Goal: Contribute content: Contribute content

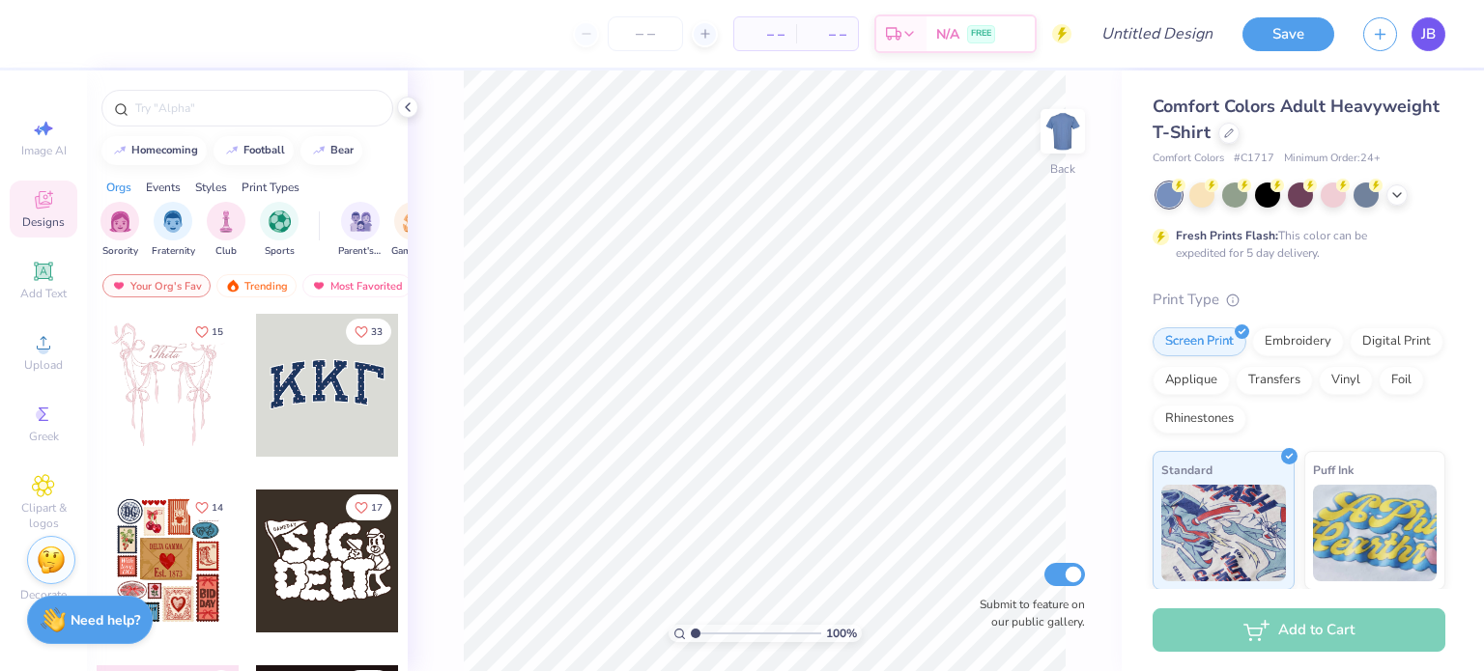
click at [1441, 40] on link "JB" at bounding box center [1429, 34] width 34 height 34
click at [1045, 134] on img at bounding box center [1062, 131] width 77 height 77
click at [38, 363] on span "Upload" at bounding box center [43, 364] width 39 height 15
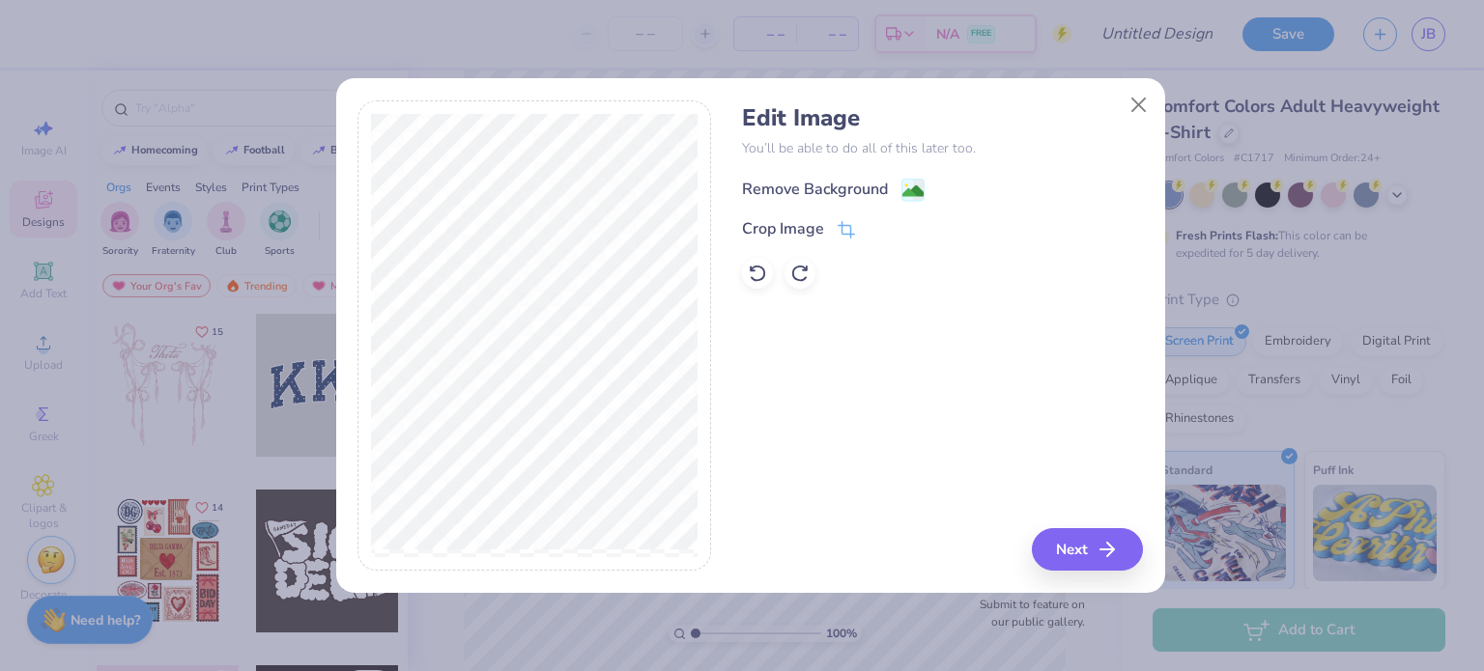
click at [842, 179] on div "Remove Background" at bounding box center [815, 189] width 146 height 23
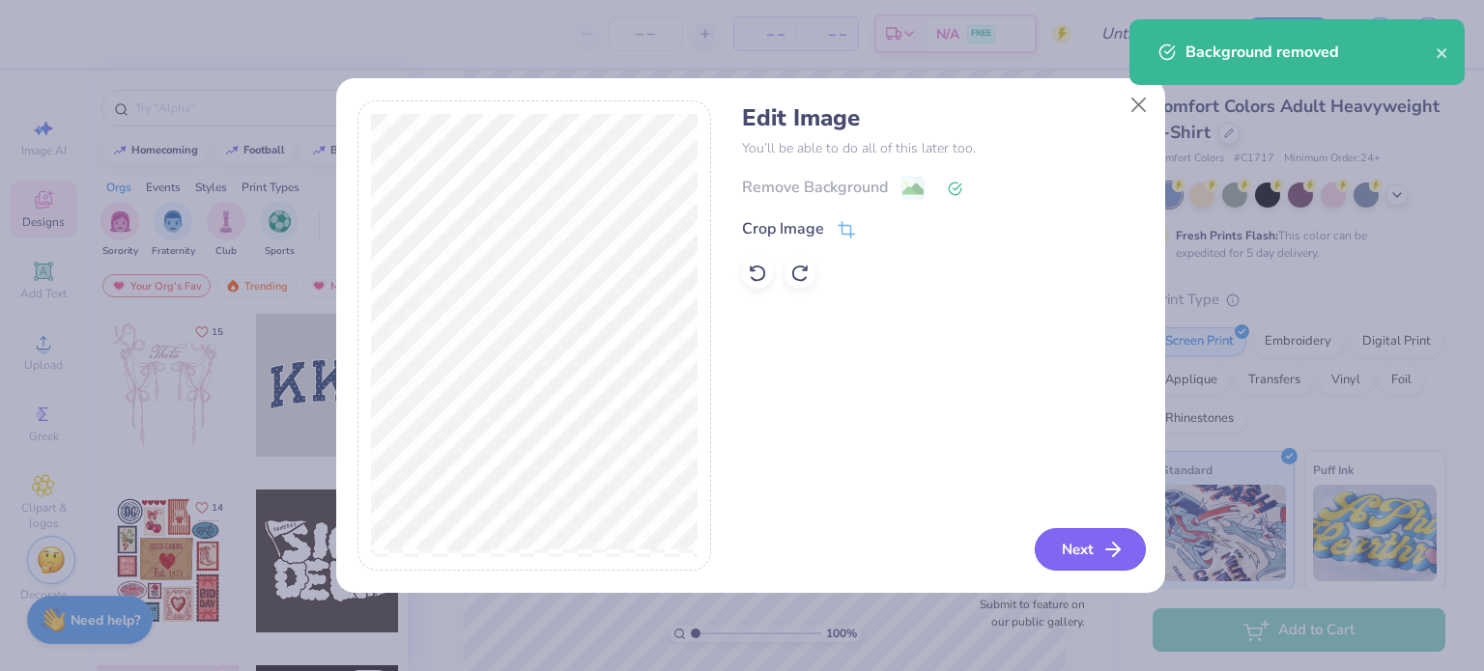
click at [1067, 549] on button "Next" at bounding box center [1090, 549] width 111 height 43
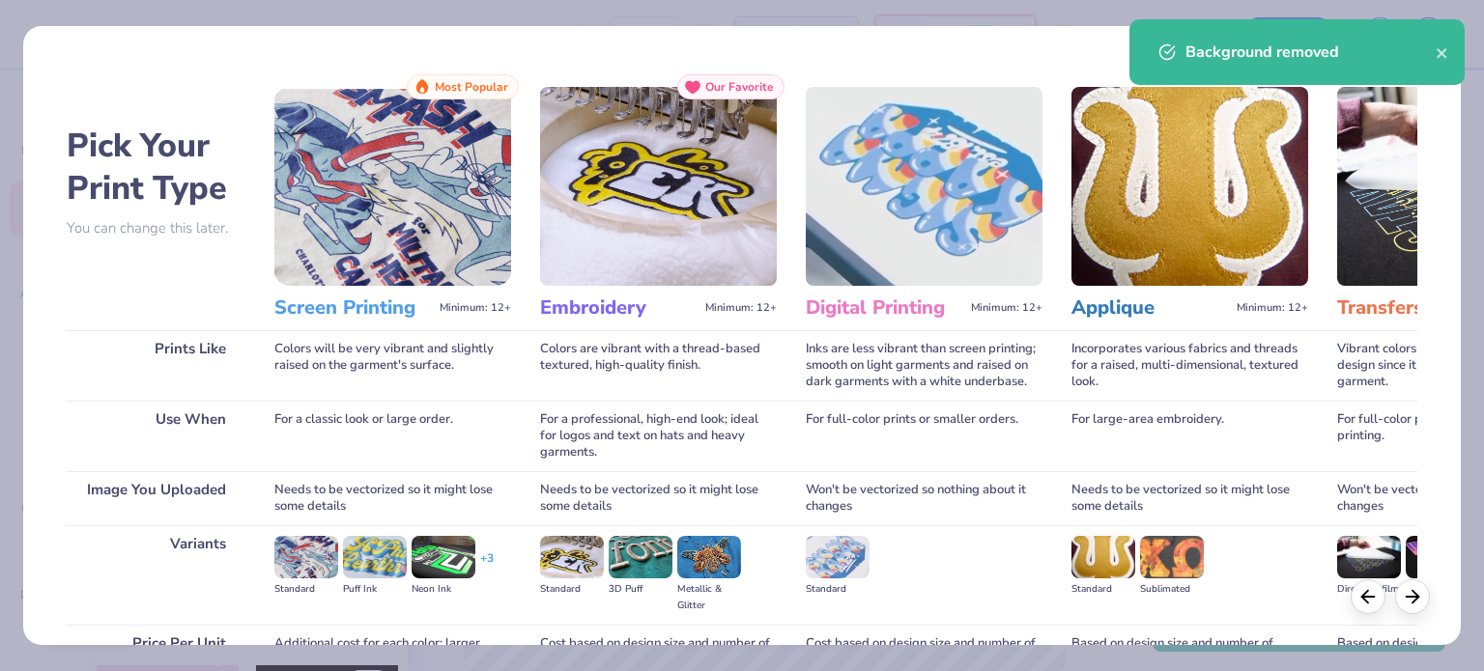
scroll to position [194, 0]
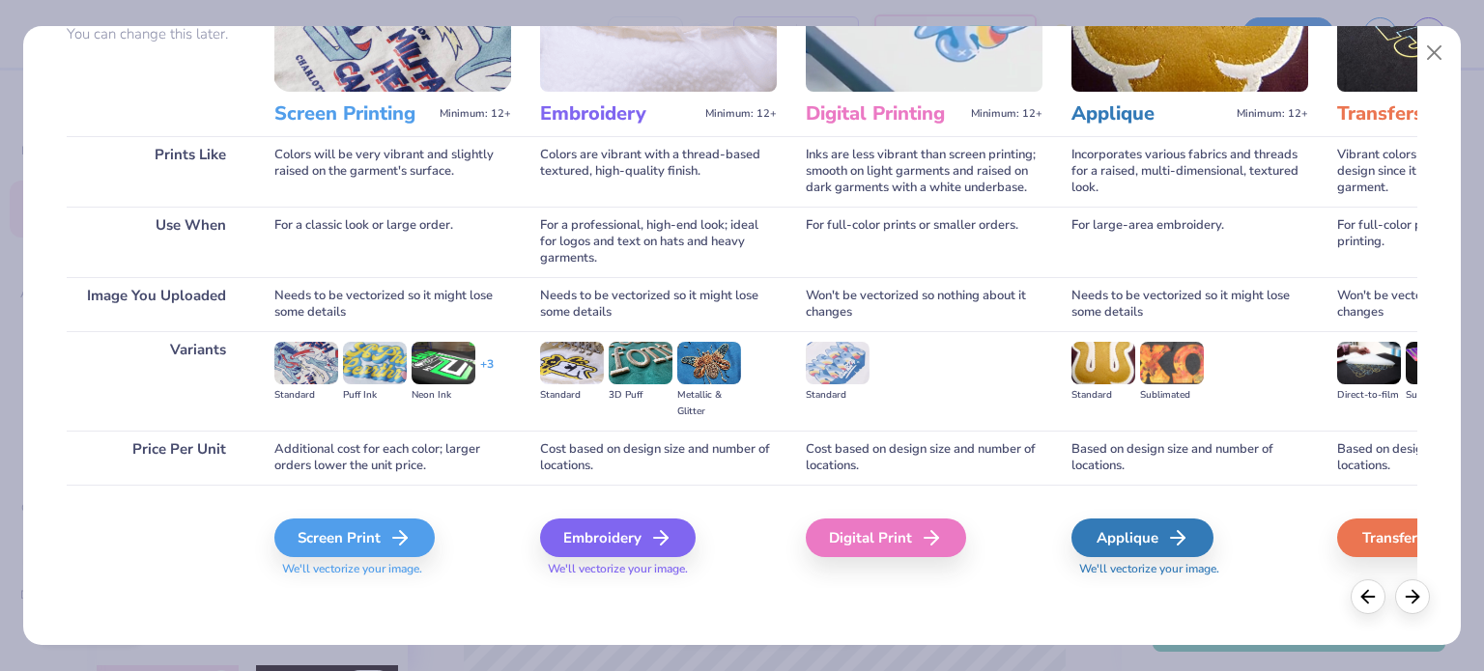
click at [322, 557] on div "Screen Print We'll vectorize your image." at bounding box center [392, 548] width 237 height 59
click at [331, 537] on div "Screen Print" at bounding box center [357, 538] width 160 height 39
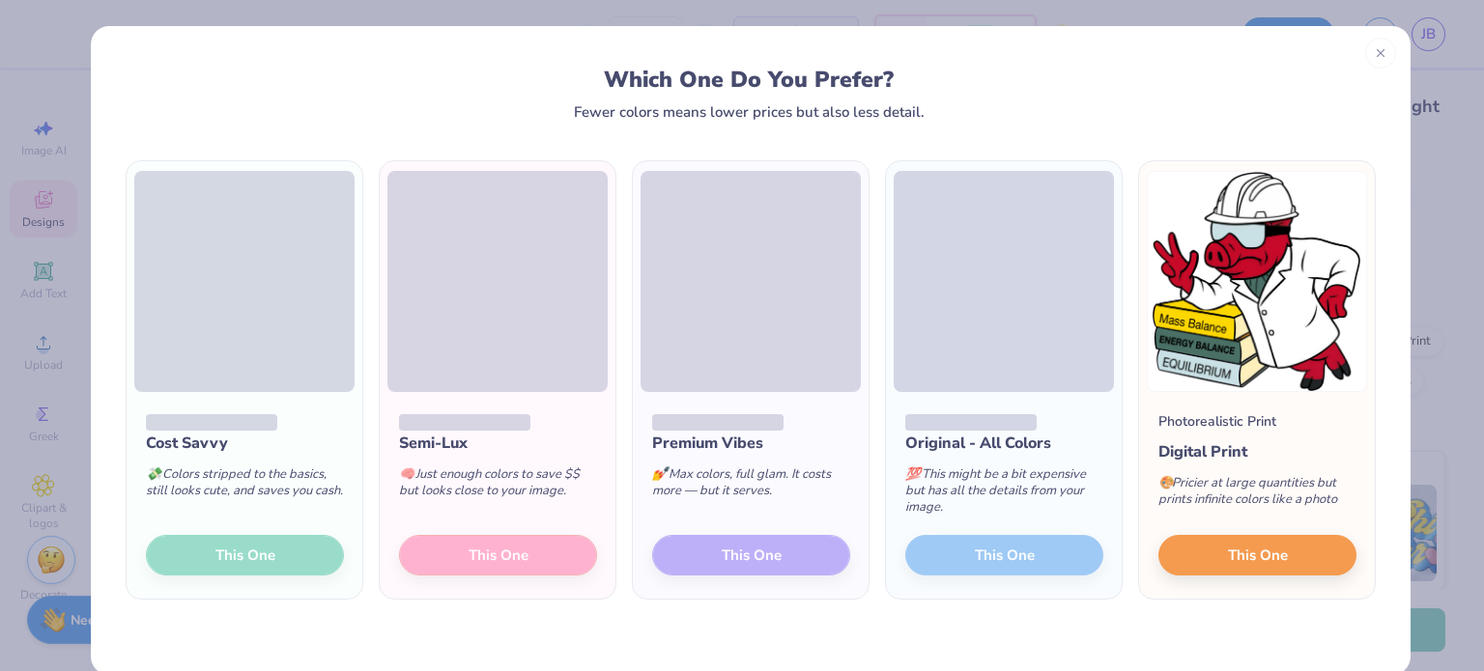
scroll to position [30, 0]
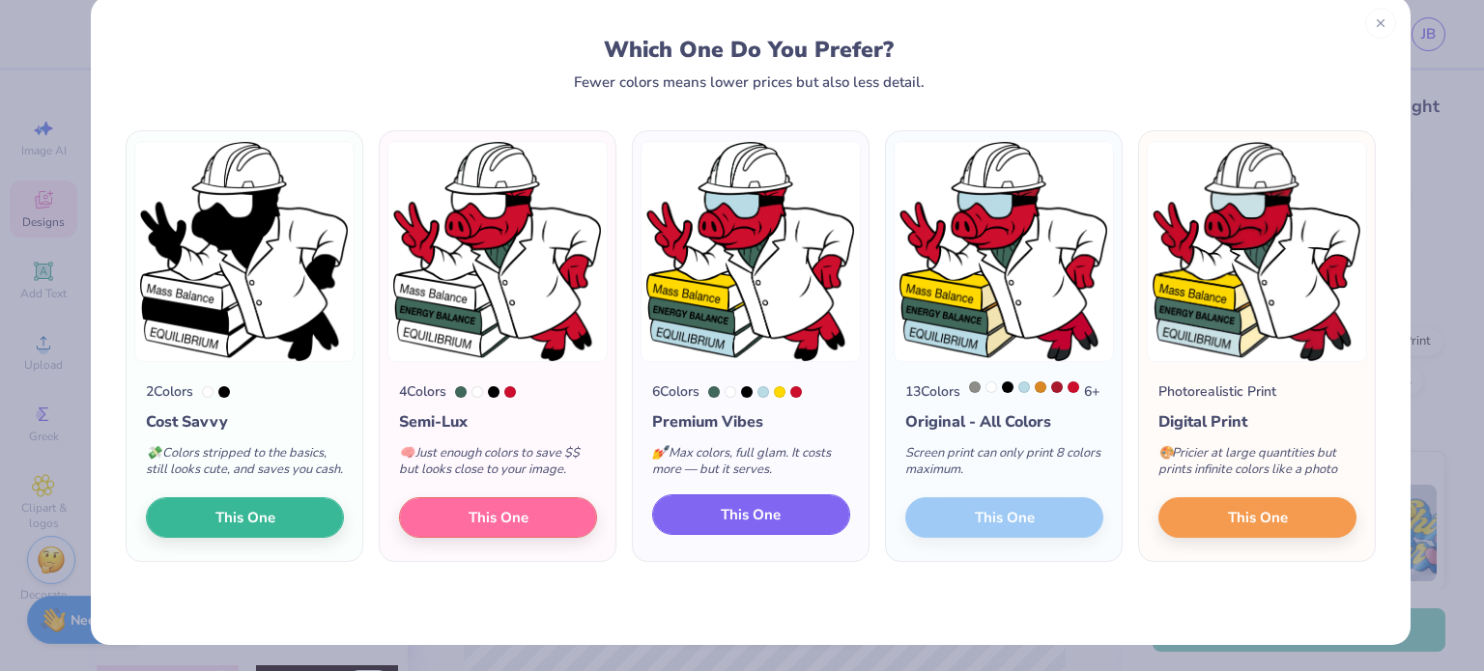
drag, startPoint x: 744, startPoint y: 526, endPoint x: 709, endPoint y: 528, distance: 34.9
click at [709, 528] on button "This One" at bounding box center [751, 515] width 198 height 41
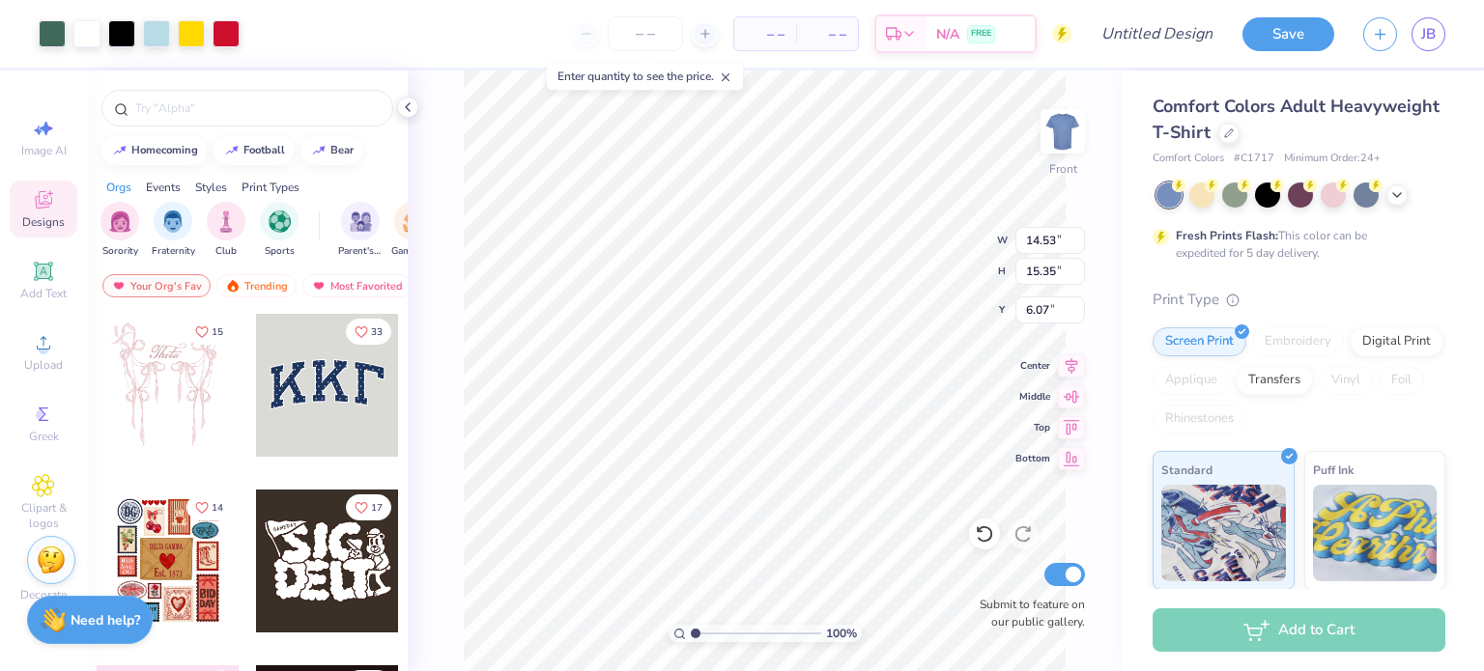
type input "9.34"
type input "9.87"
type input "3.88"
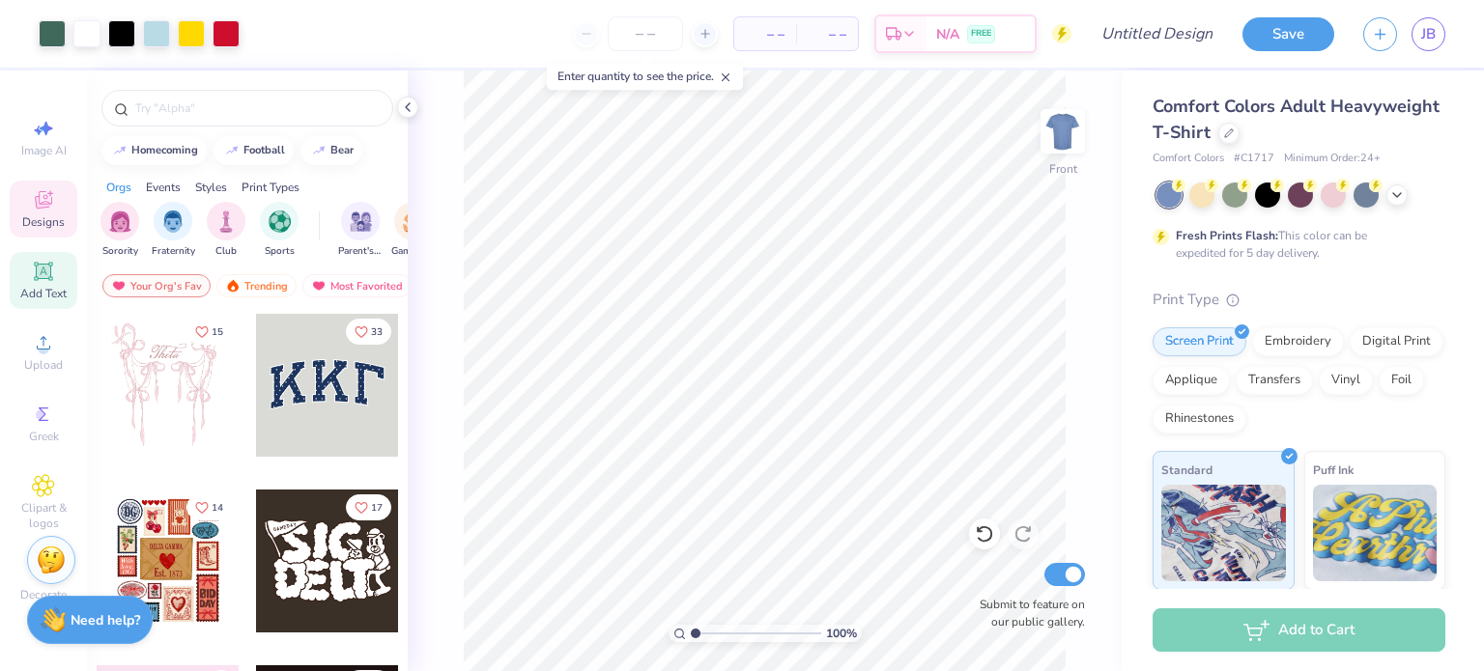
click at [39, 285] on div "Add Text" at bounding box center [44, 280] width 68 height 57
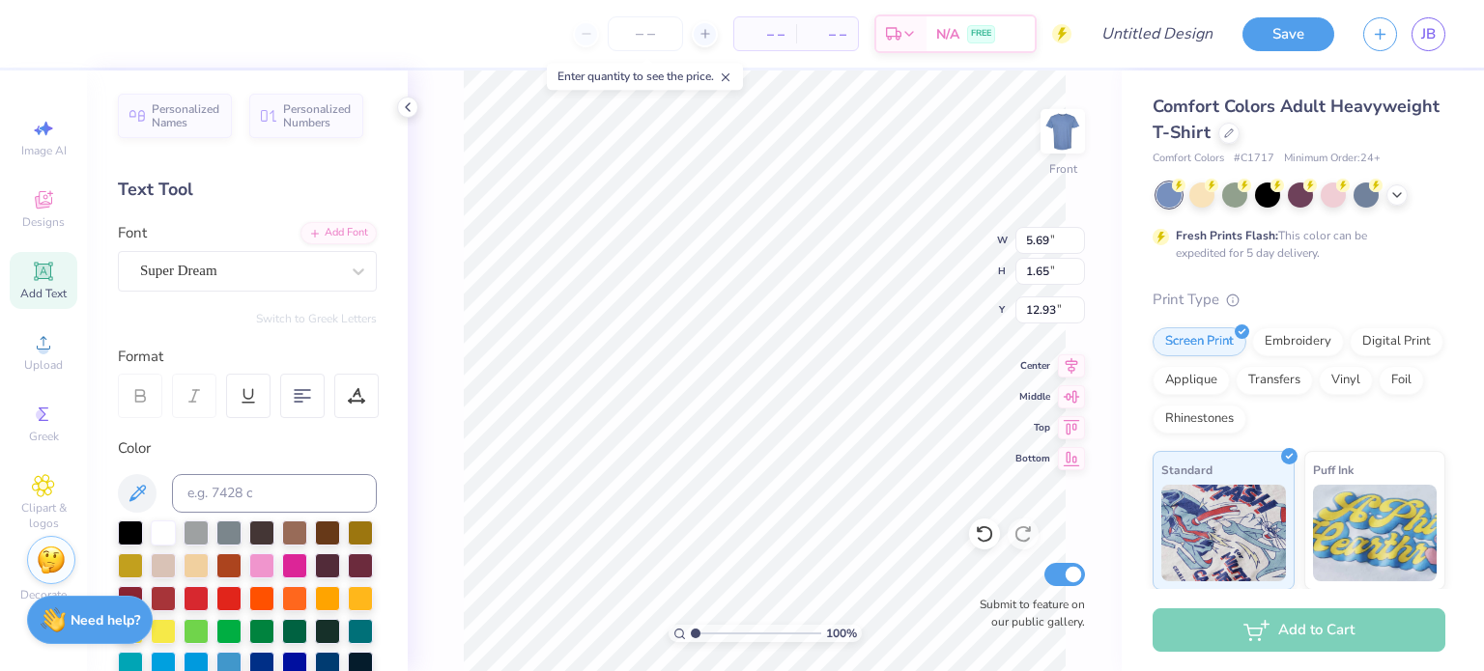
scroll to position [16, 13]
type textarea "THREE TOOLS OF CHEM-E"
click at [210, 259] on div "Super Dream" at bounding box center [239, 271] width 203 height 30
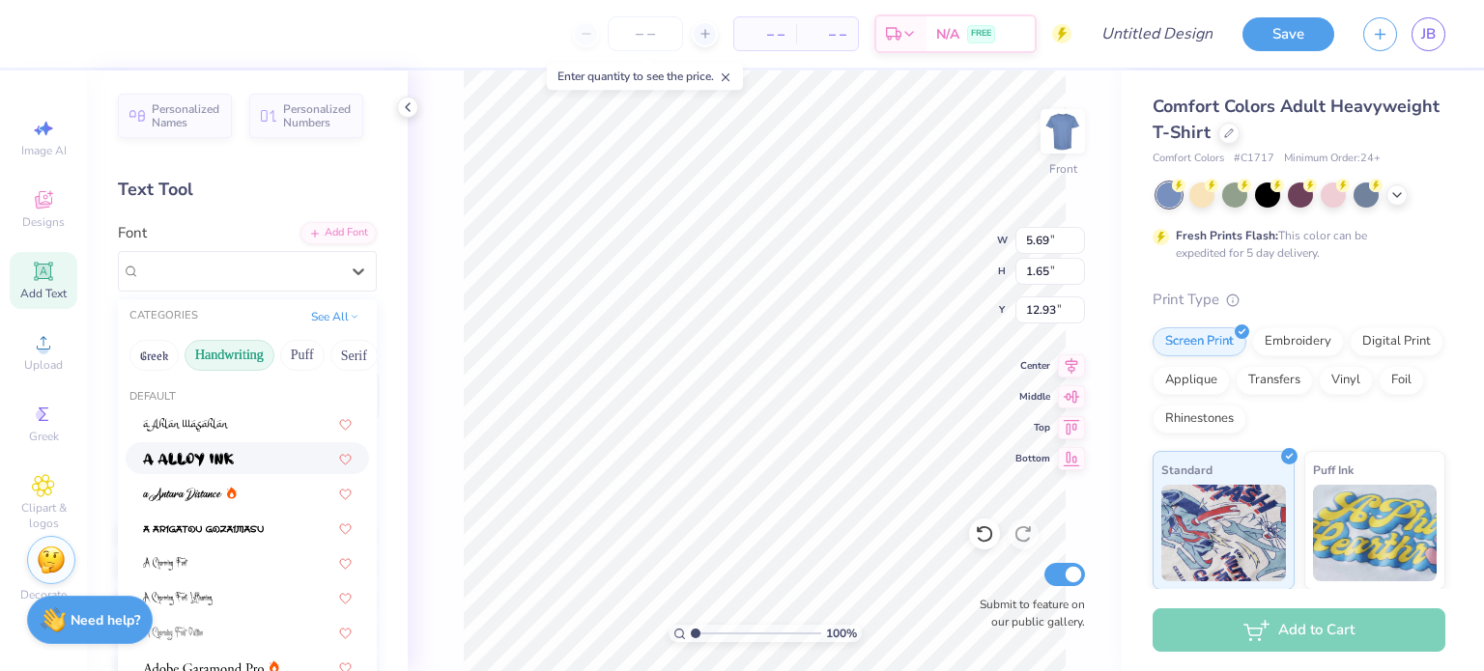
click at [216, 355] on button "Handwriting" at bounding box center [230, 355] width 90 height 31
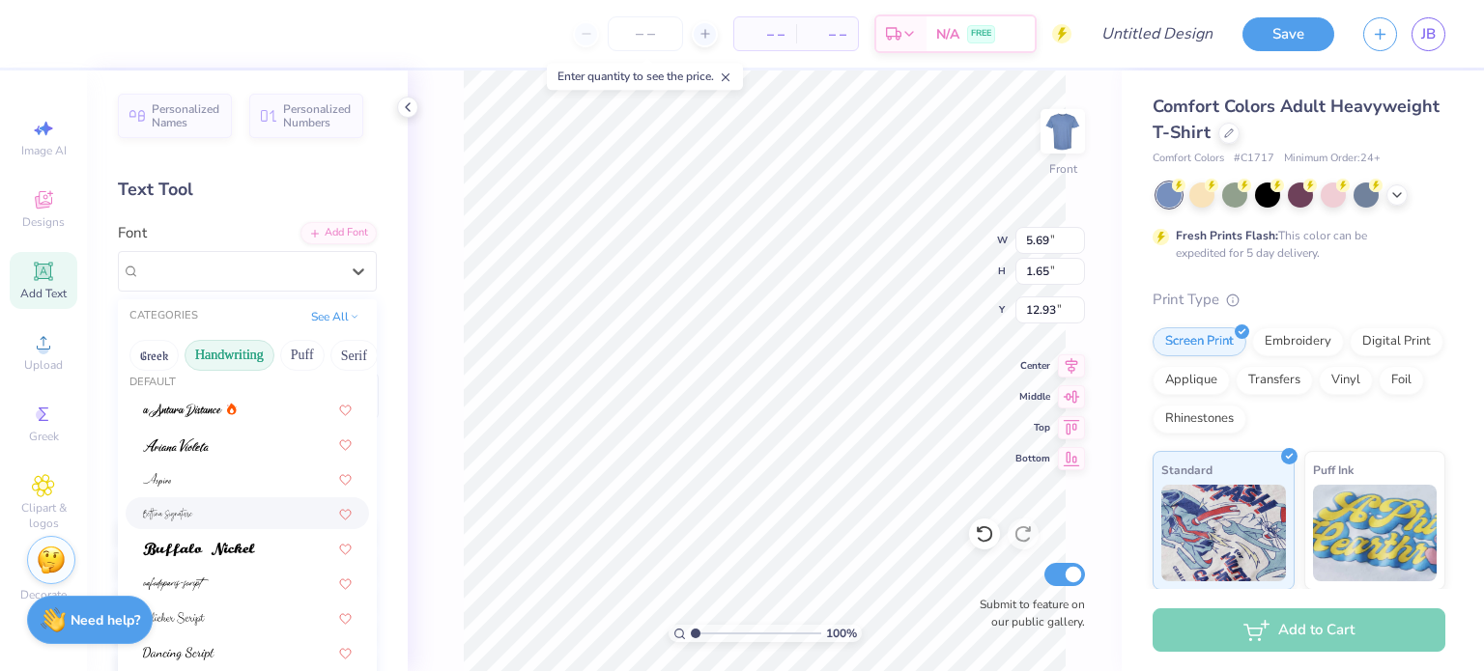
scroll to position [15, 0]
click at [345, 357] on button "Serif" at bounding box center [353, 355] width 47 height 31
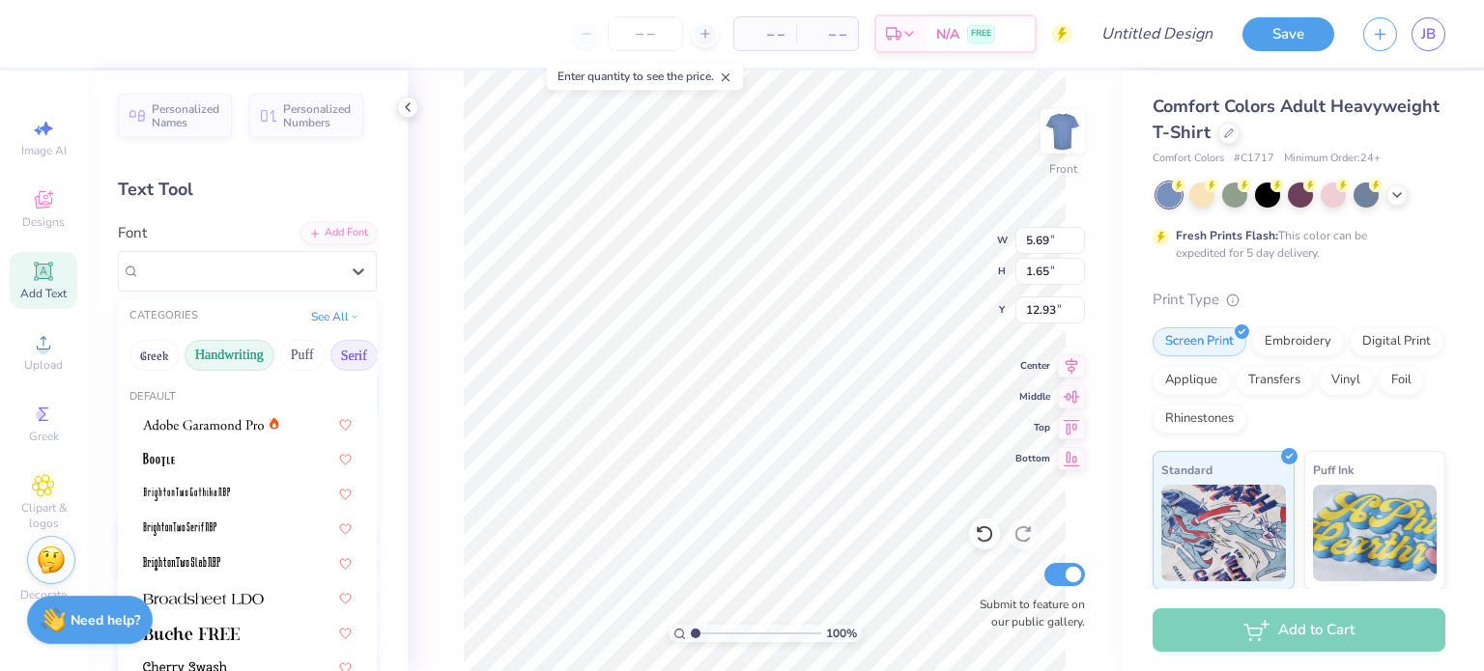
drag, startPoint x: 342, startPoint y: 358, endPoint x: 201, endPoint y: 369, distance: 141.5
click at [201, 369] on div "Greek Handwriting Puff Serif Bold Calligraphy Retro Sans Serif Minimal Fantasy …" at bounding box center [247, 355] width 259 height 43
click at [203, 428] on img at bounding box center [203, 425] width 121 height 14
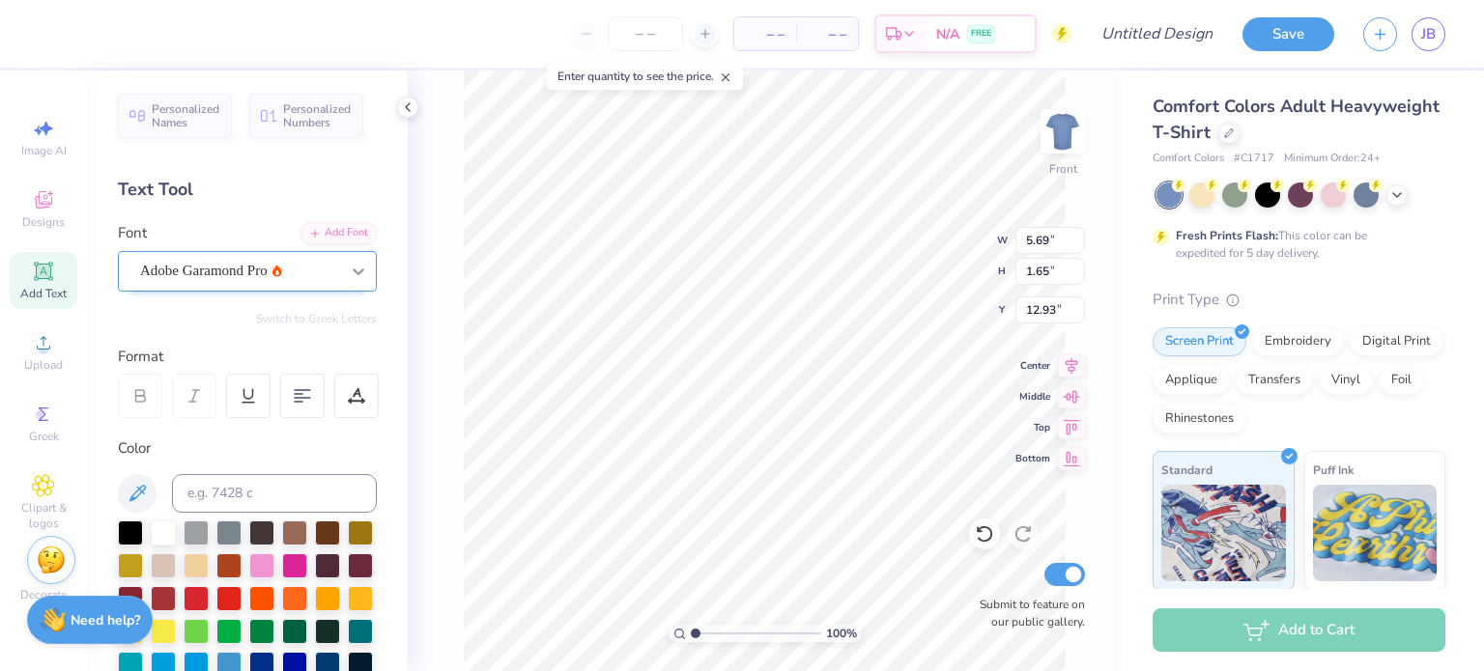
click at [341, 273] on div at bounding box center [358, 271] width 35 height 35
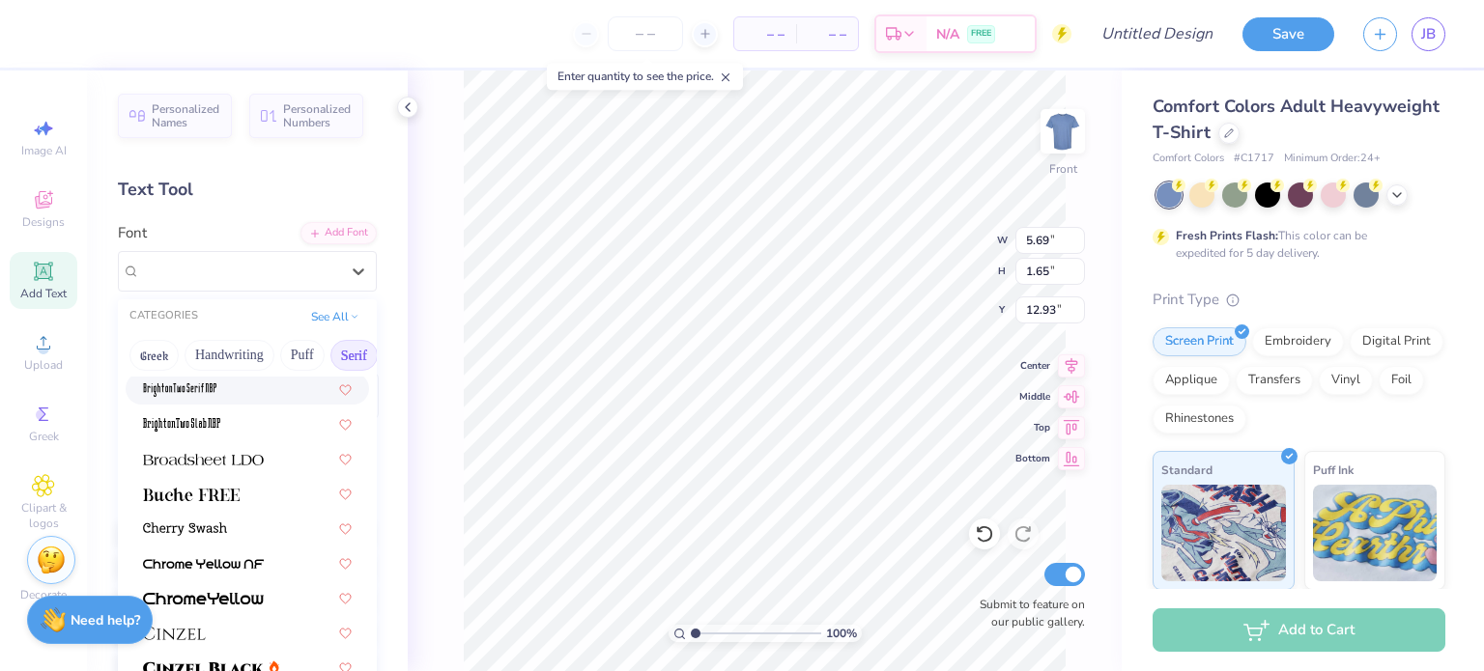
scroll to position [143, 0]
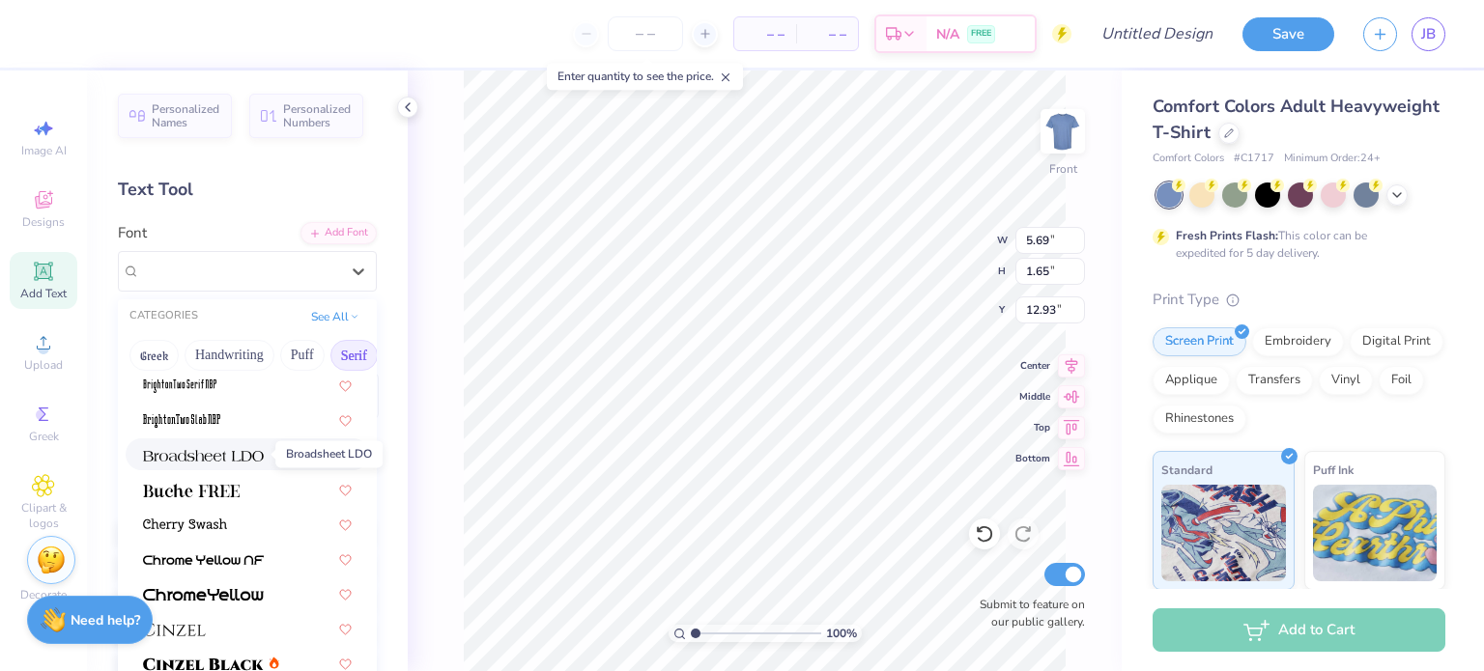
click at [225, 452] on img at bounding box center [203, 456] width 121 height 14
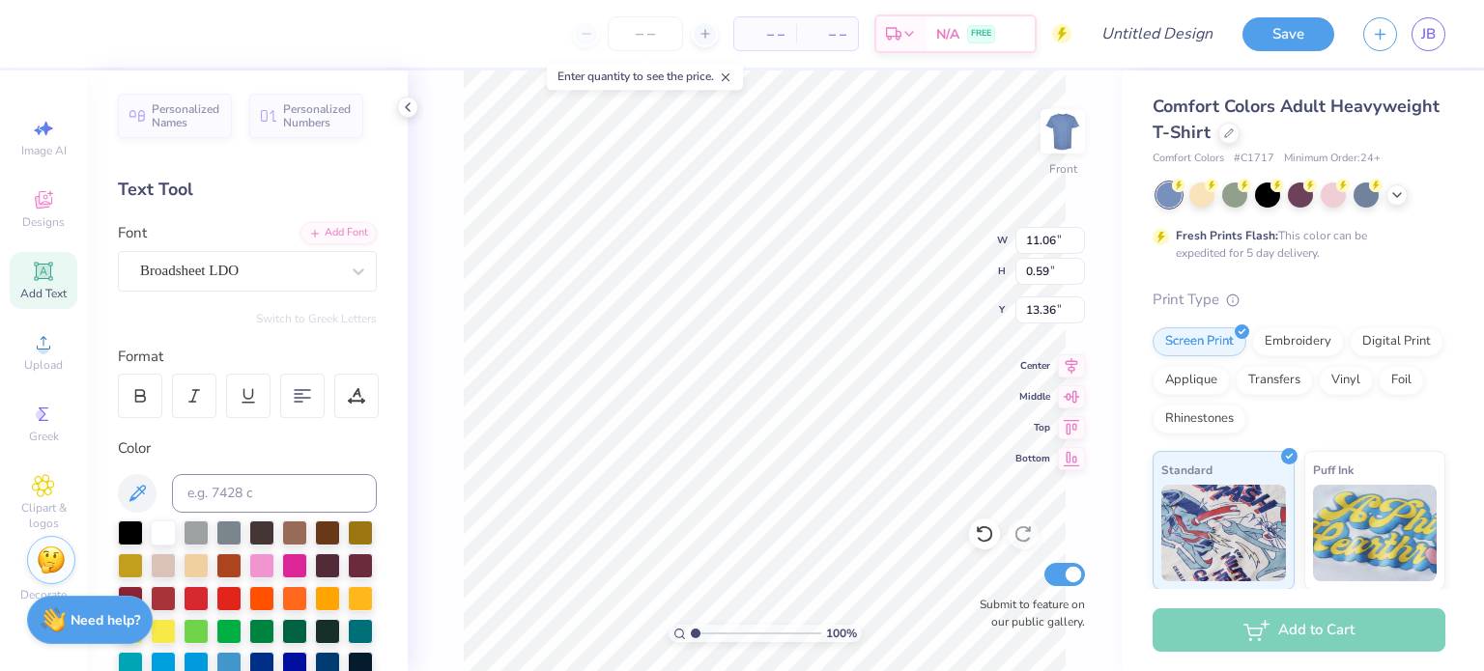
type input "11.06"
type input "0.59"
type textarea "THREE TOOLS OF CHEM-E"
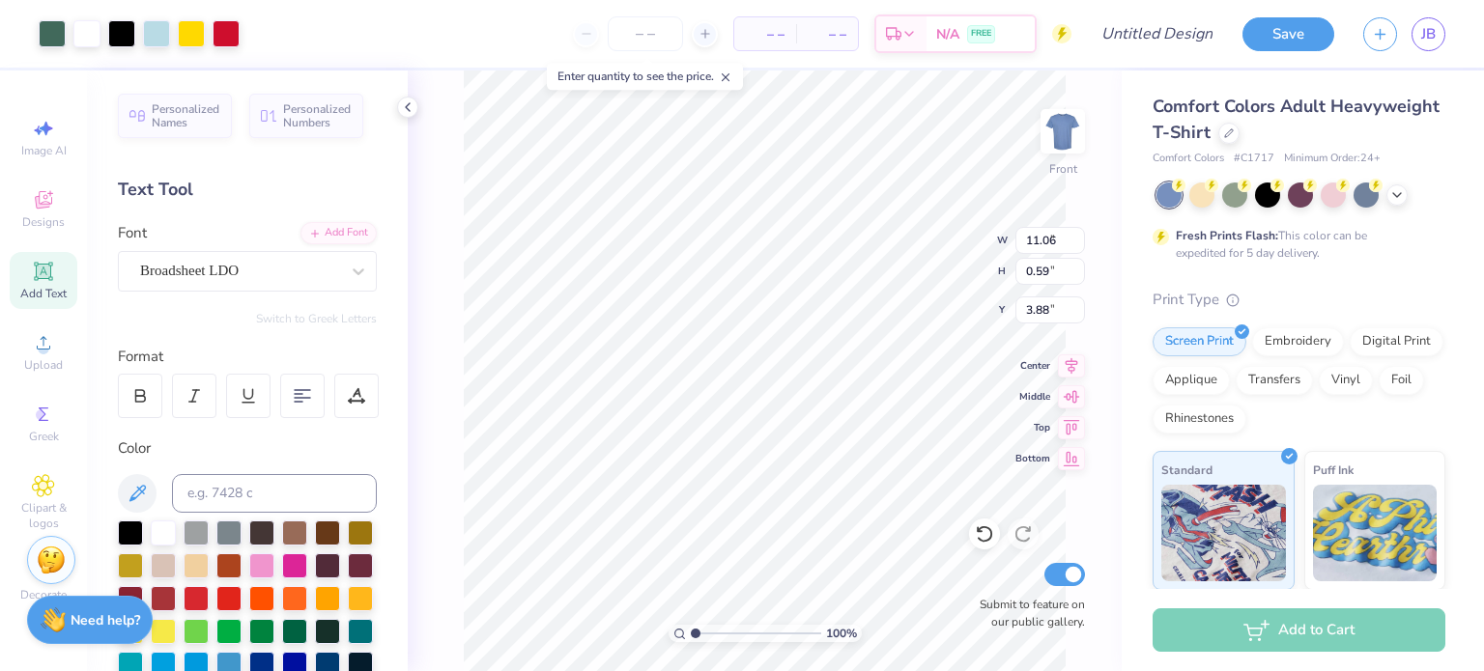
type input "9.34"
type input "9.87"
type input "3.88"
type input "4.86"
type input "3.68"
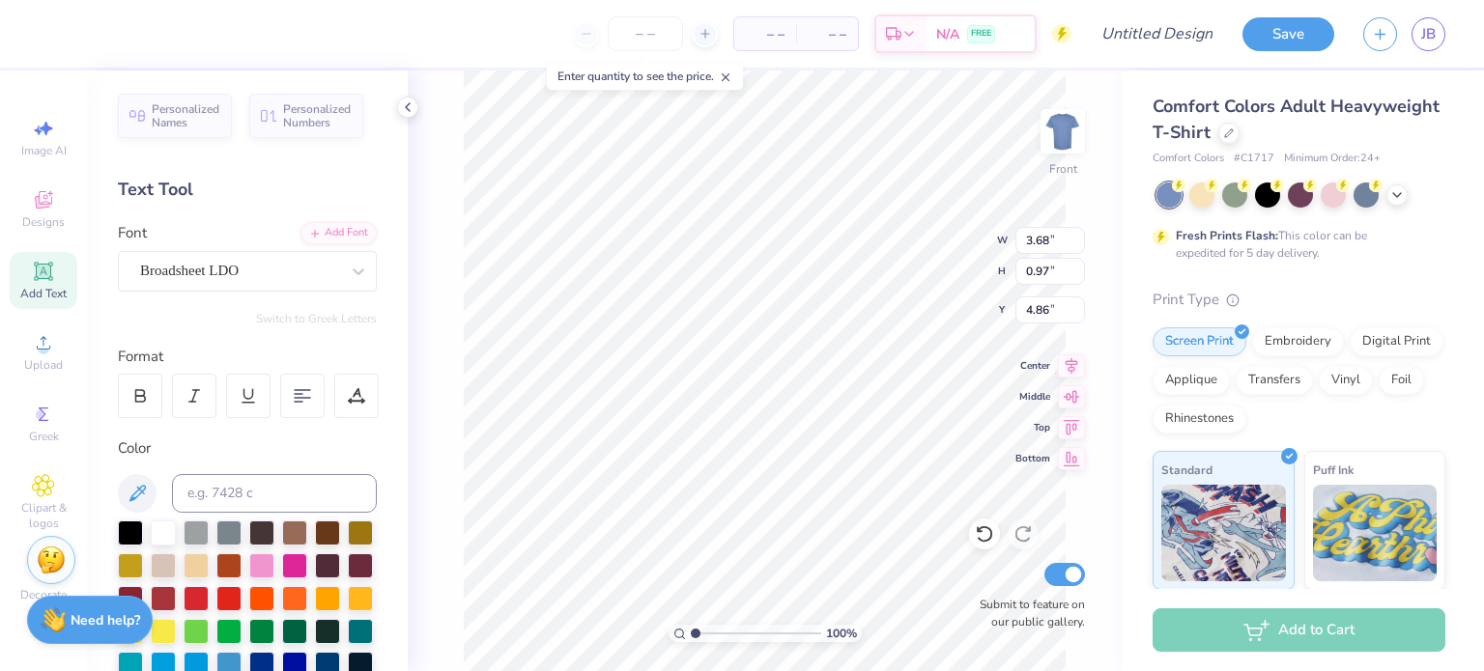
type input "0.97"
type input "5.30"
type textarea "E"
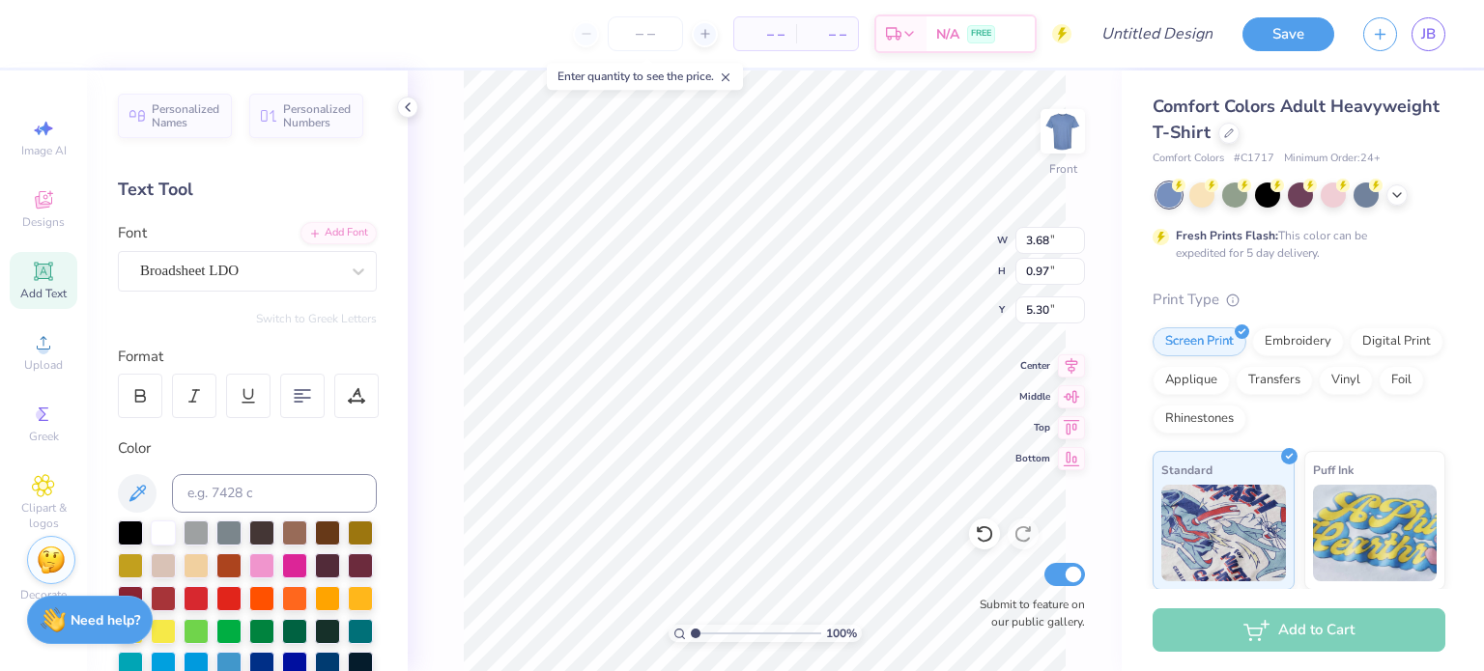
type textarea "Y"
type textarea "THREE TOOLS"
type input "15.30"
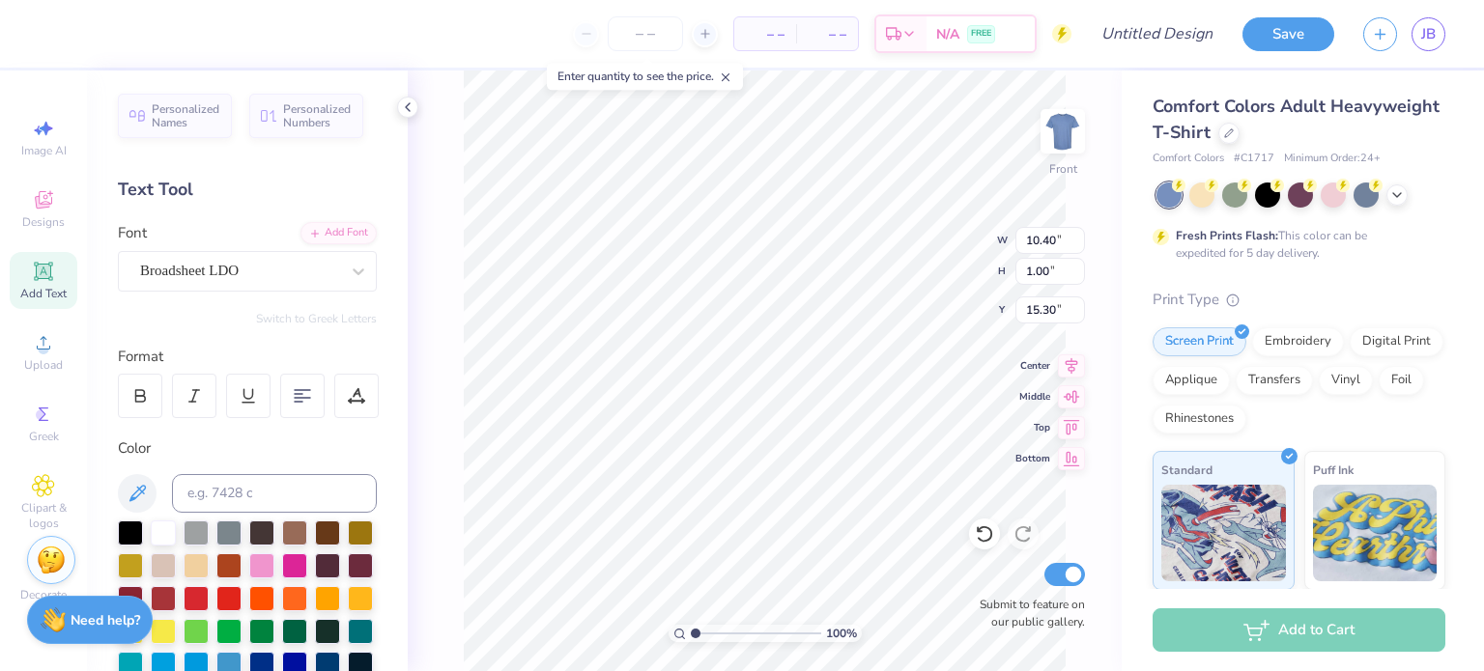
type input "10.40"
type input "1.00"
type input "14.14"
type textarea "S"
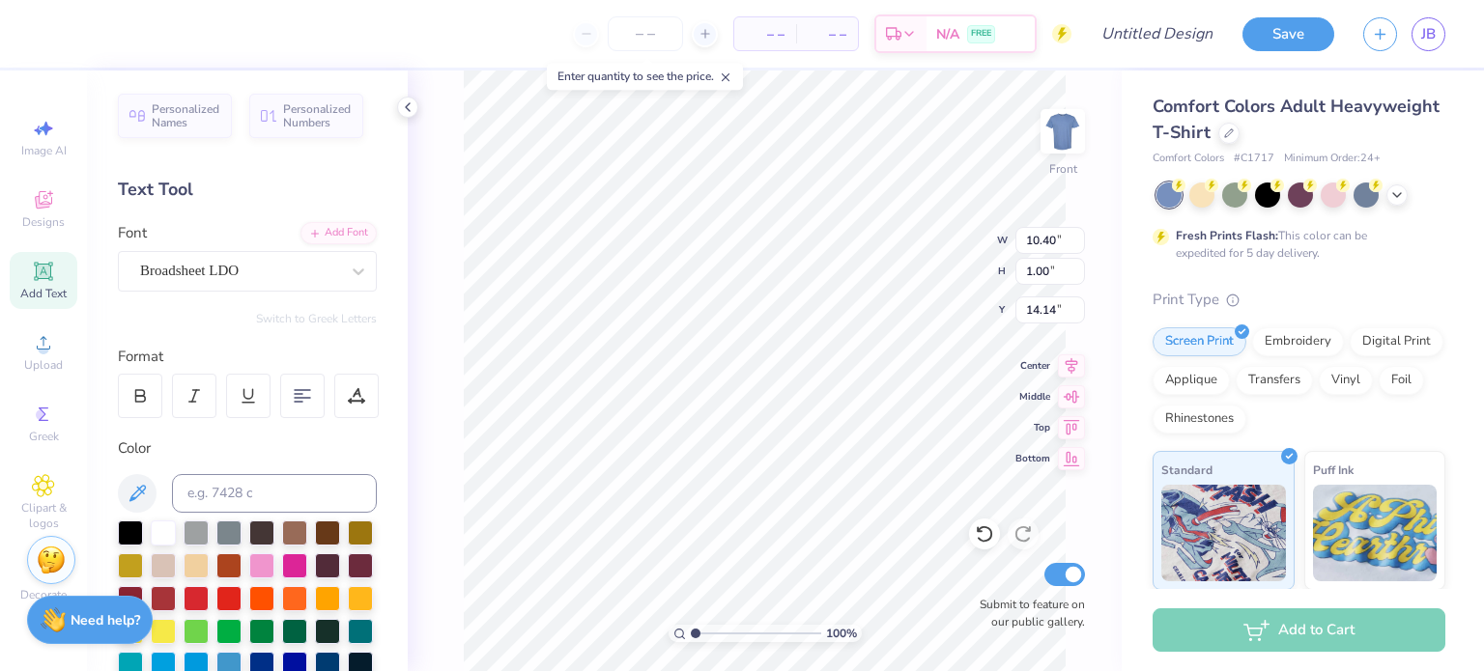
scroll to position [16, 10]
type textarea "Three tools of Chem-E"
type input "6.64"
type input "0.46"
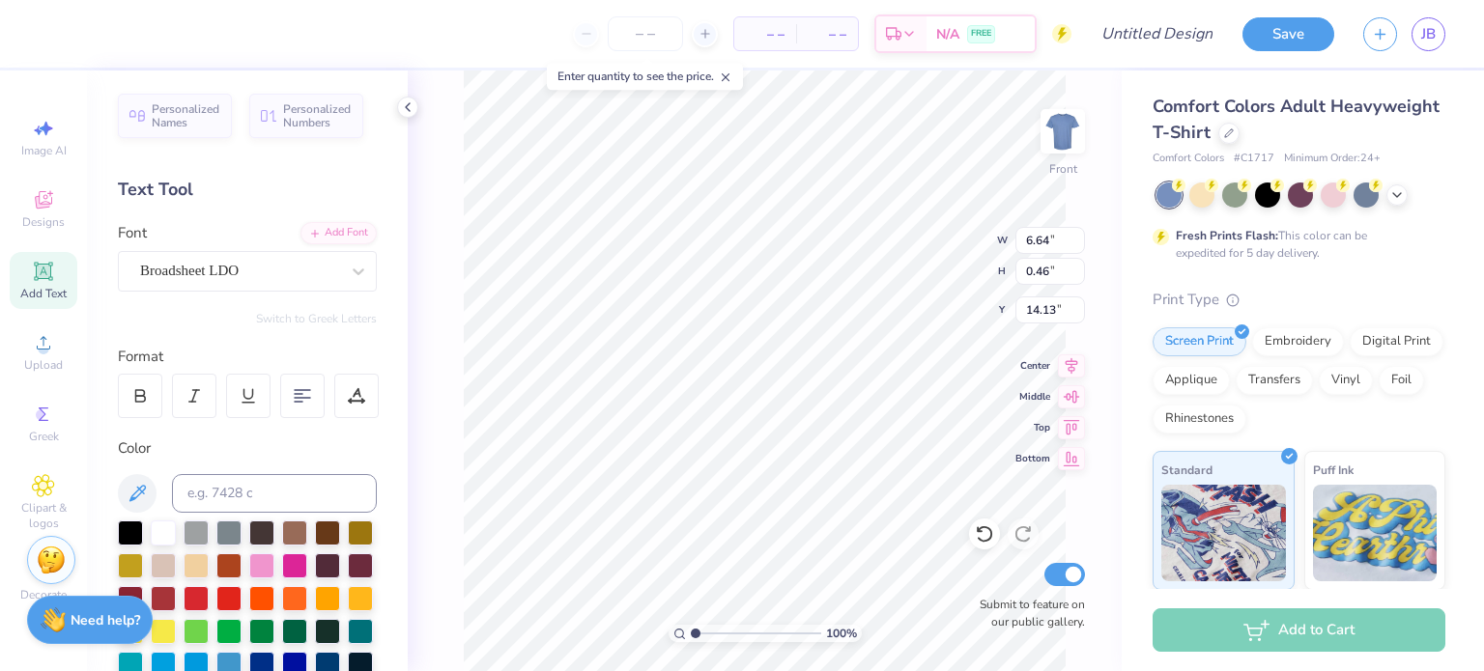
type textarea "Three tools of Chem-E"
type input "4.98"
type input "6.74"
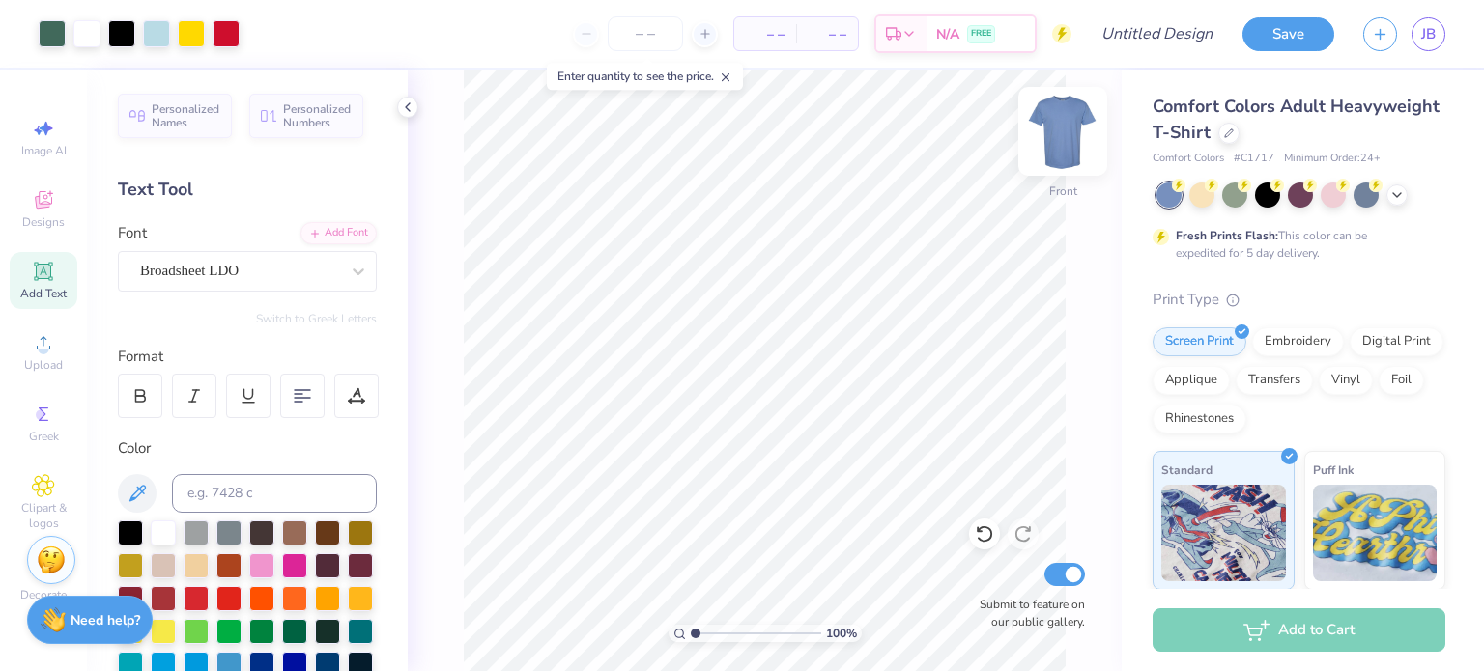
click at [1066, 130] on img at bounding box center [1062, 131] width 77 height 77
click at [1063, 126] on img at bounding box center [1062, 131] width 77 height 77
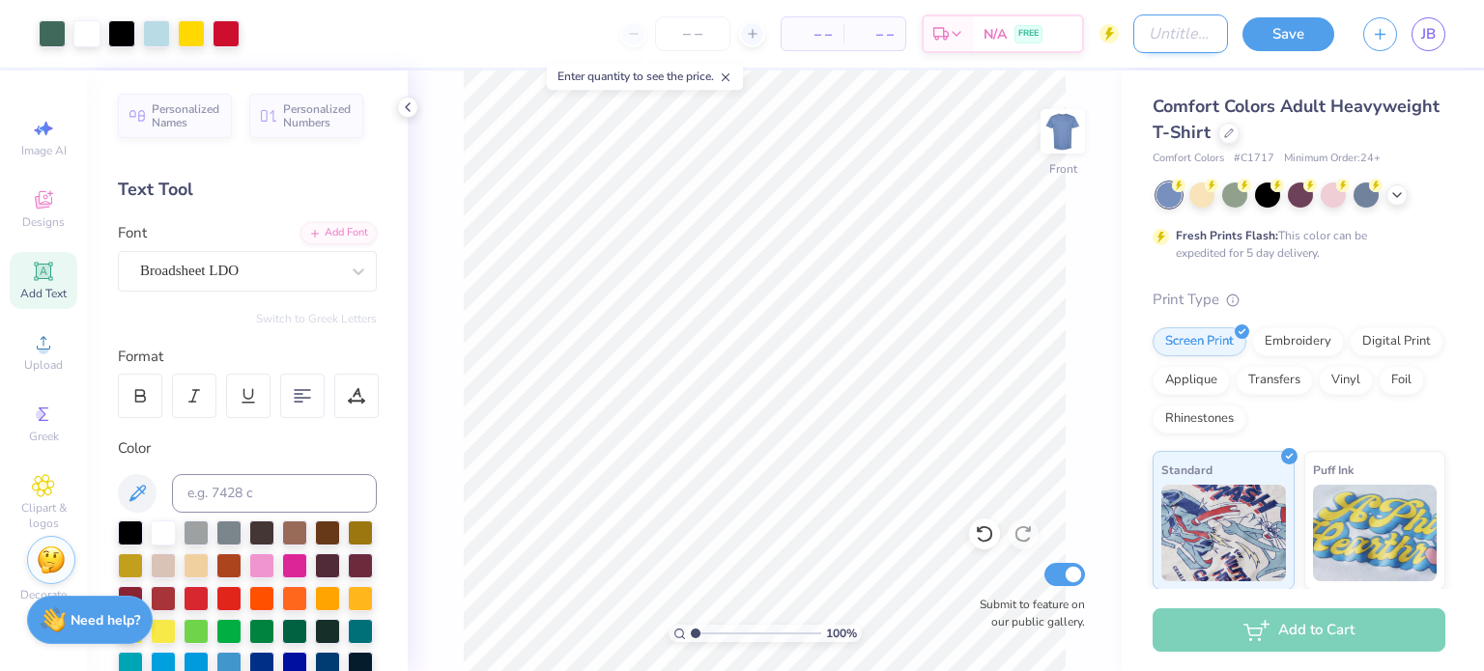
click at [1144, 43] on input "Design Title" at bounding box center [1180, 33] width 95 height 39
type input "Shirt3"
click at [1273, 35] on button "Save" at bounding box center [1288, 31] width 92 height 34
click at [1435, 42] on span "JB" at bounding box center [1428, 34] width 14 height 22
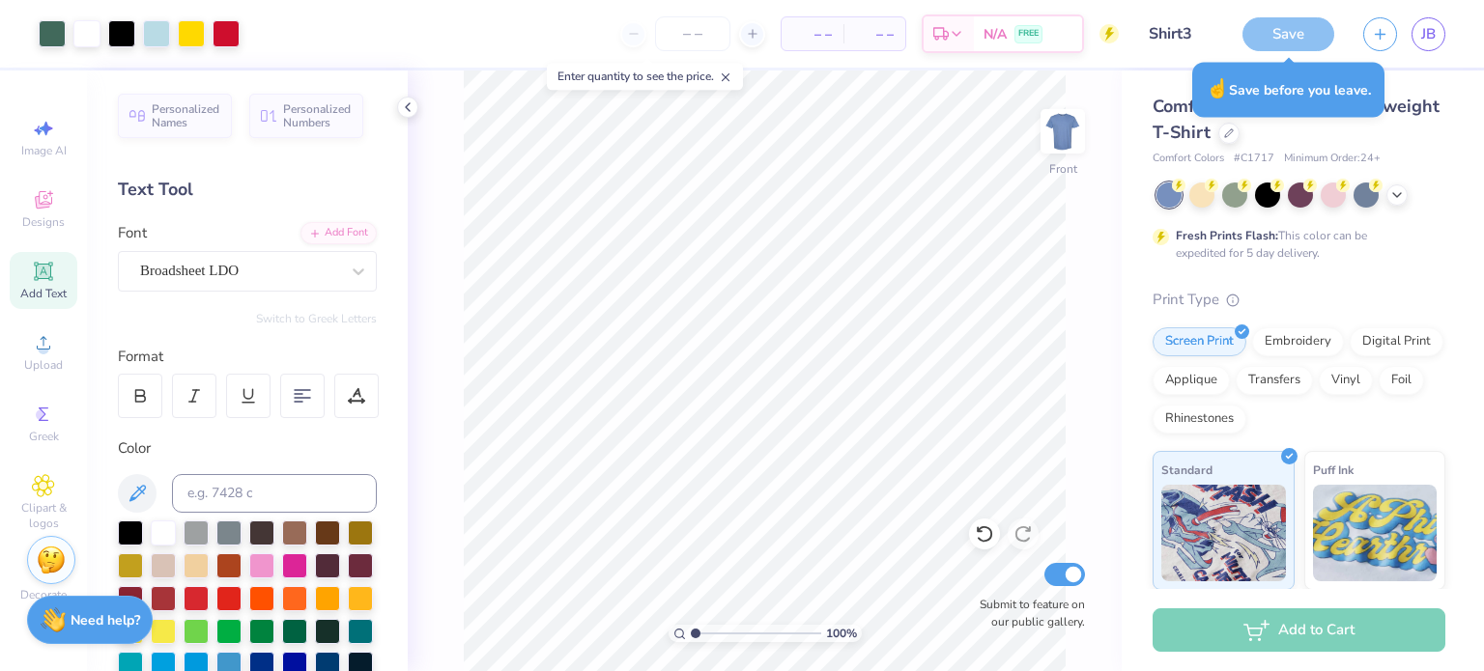
click at [1303, 39] on div "Save" at bounding box center [1288, 34] width 92 height 34
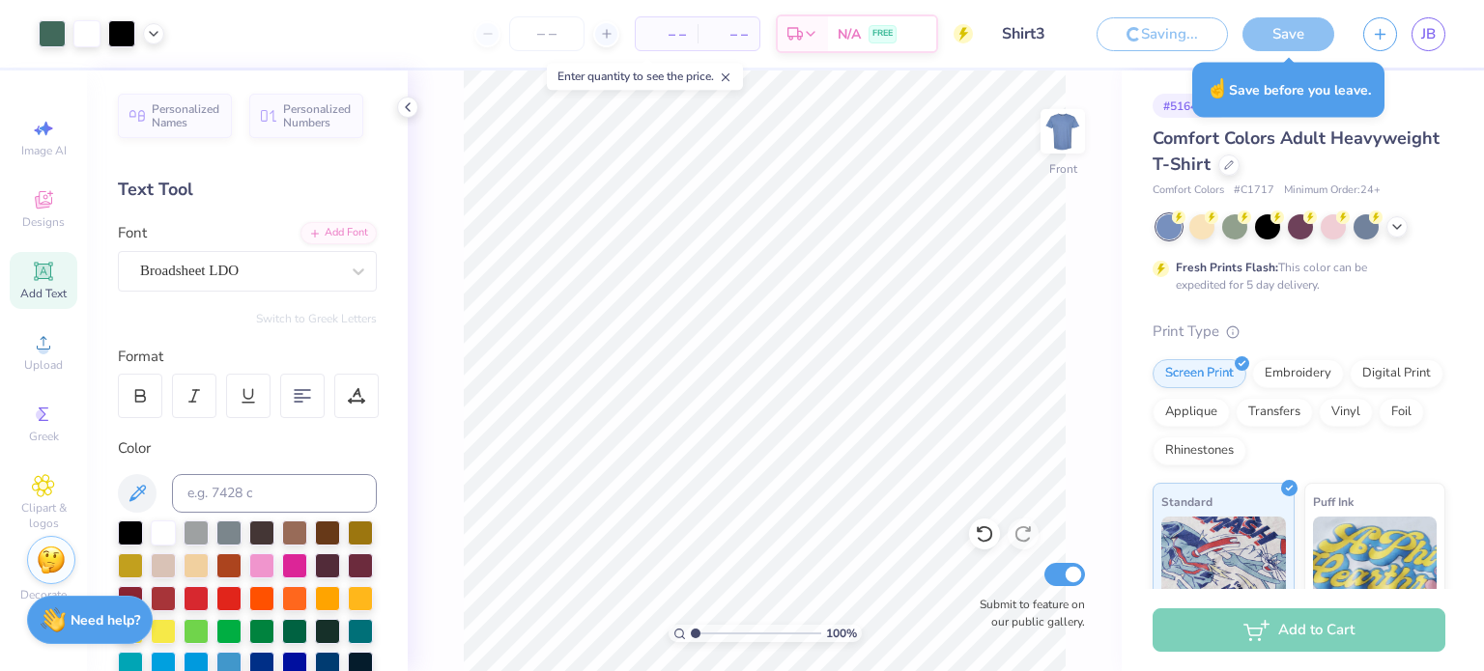
click at [1169, 70] on div "Art colors – – Per Item – – Total Est. Delivery N/A FREE Design Title Shirt3 Sa…" at bounding box center [742, 335] width 1484 height 671
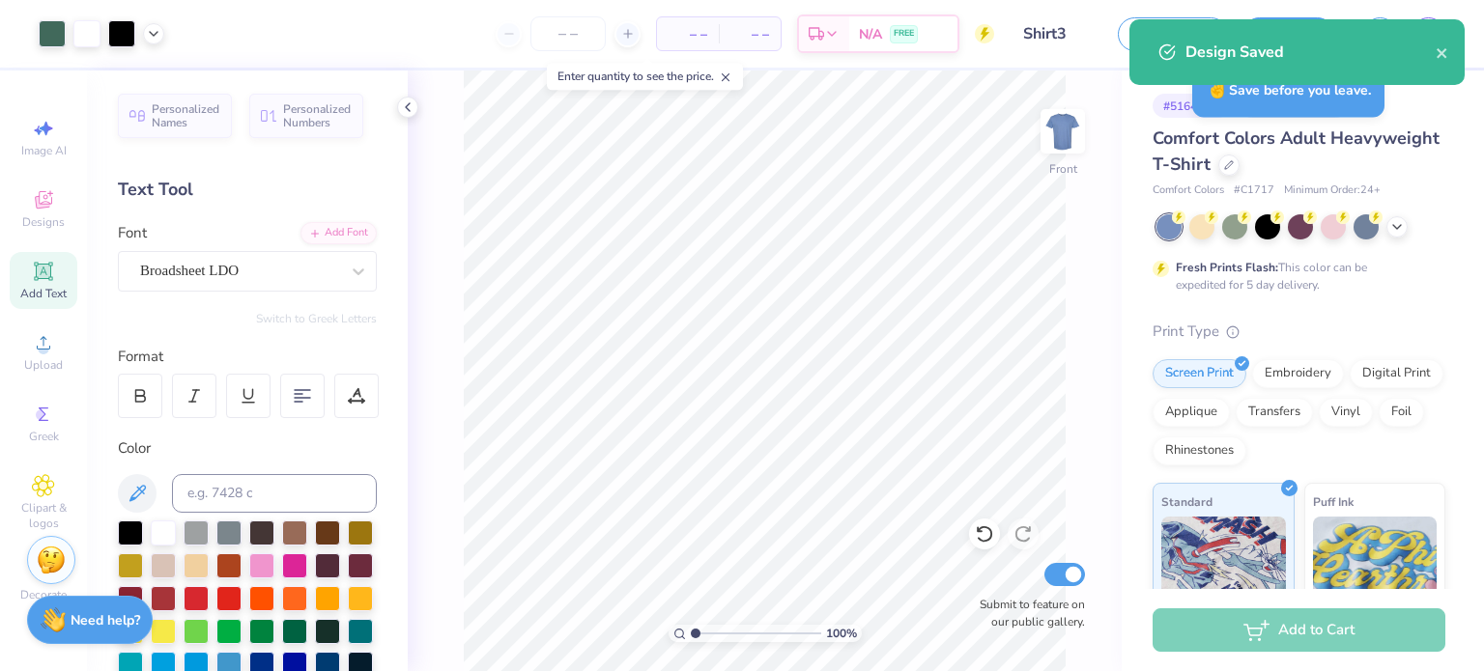
click at [1088, 103] on div "100 % Front Submit to feature on our public gallery." at bounding box center [765, 371] width 714 height 601
click at [1449, 54] on div "Design Saved" at bounding box center [1296, 52] width 335 height 66
click at [1434, 49] on div "Design Saved" at bounding box center [1310, 52] width 250 height 23
click at [1441, 48] on icon "close" at bounding box center [1443, 52] width 14 height 15
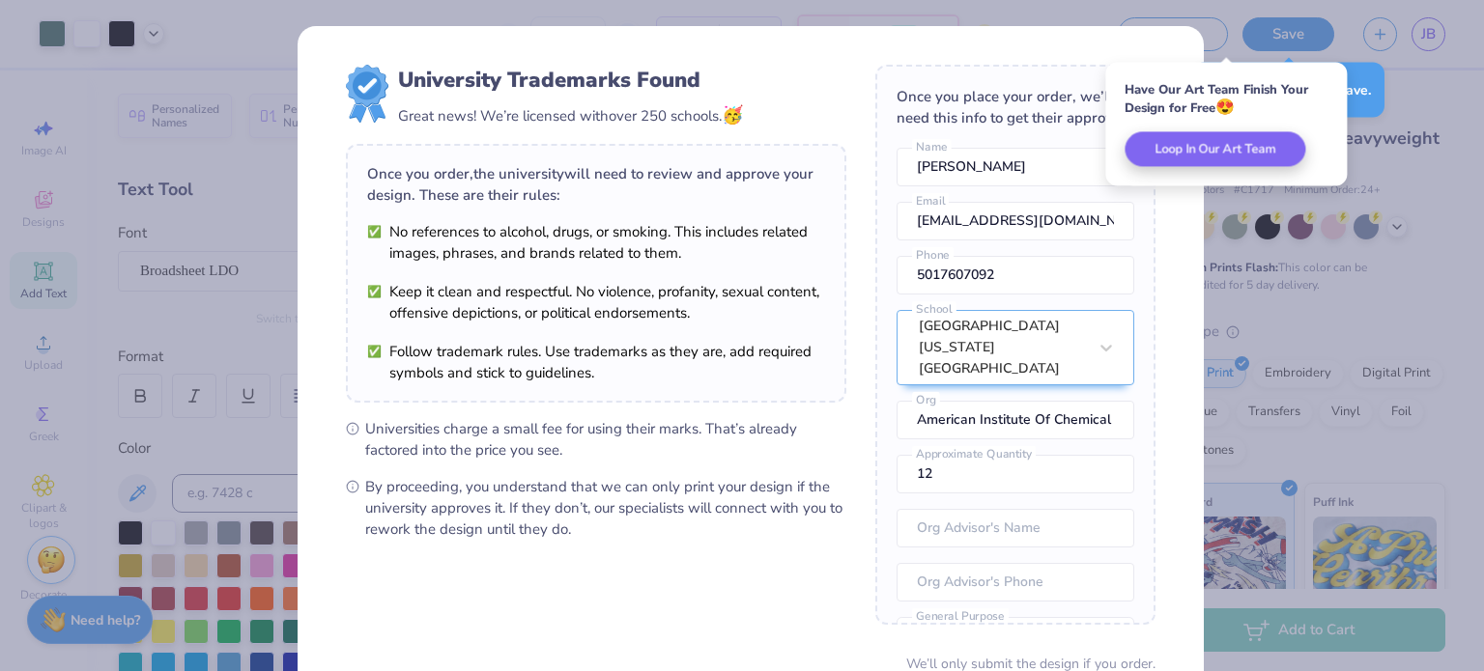
click at [1386, 116] on div "☝️ Save before you leave." at bounding box center [1288, 89] width 204 height 67
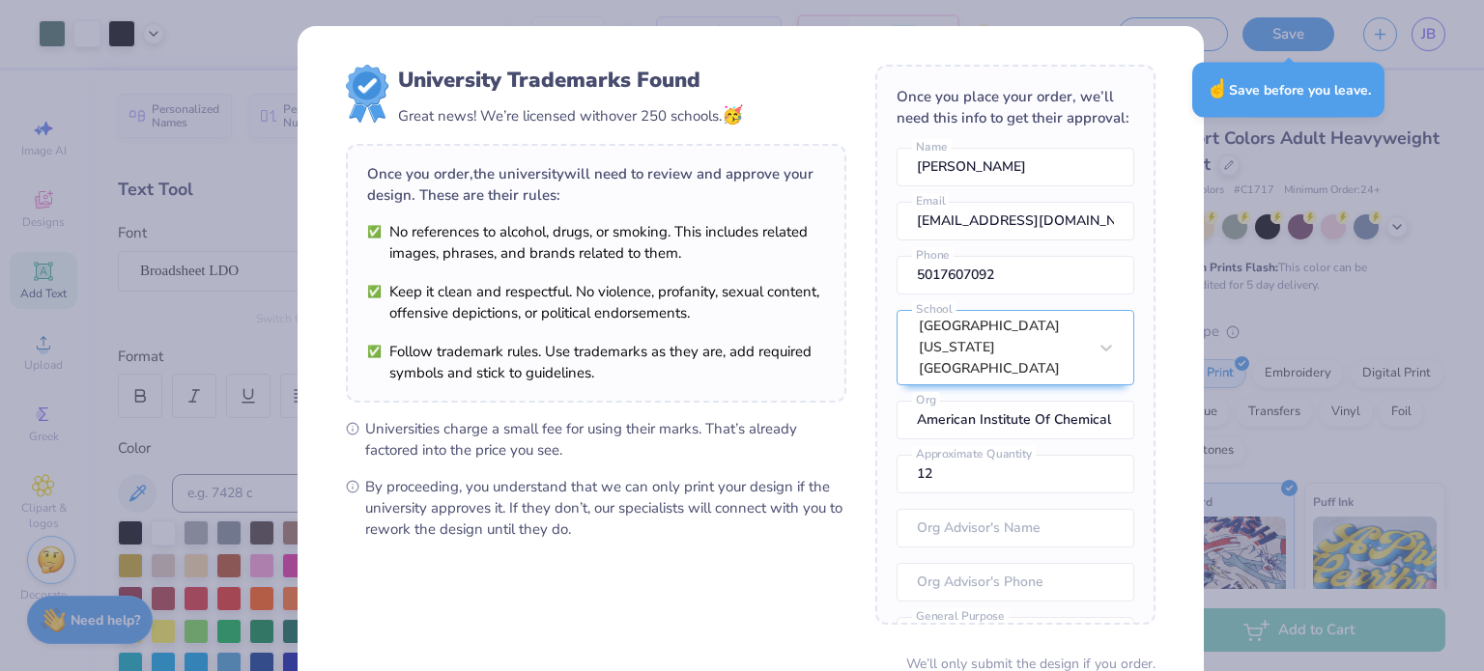
scroll to position [168, 0]
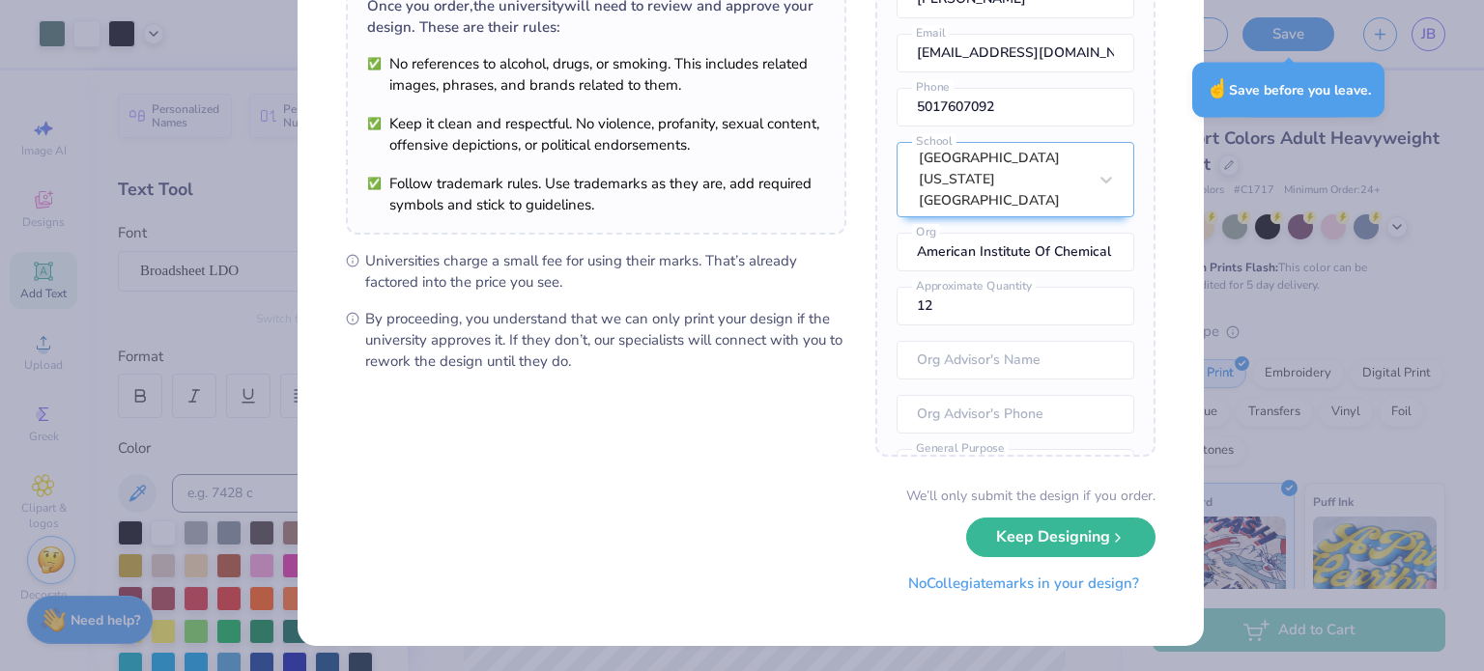
click at [953, 590] on button "No Collegiate marks in your design?" at bounding box center [1024, 584] width 264 height 40
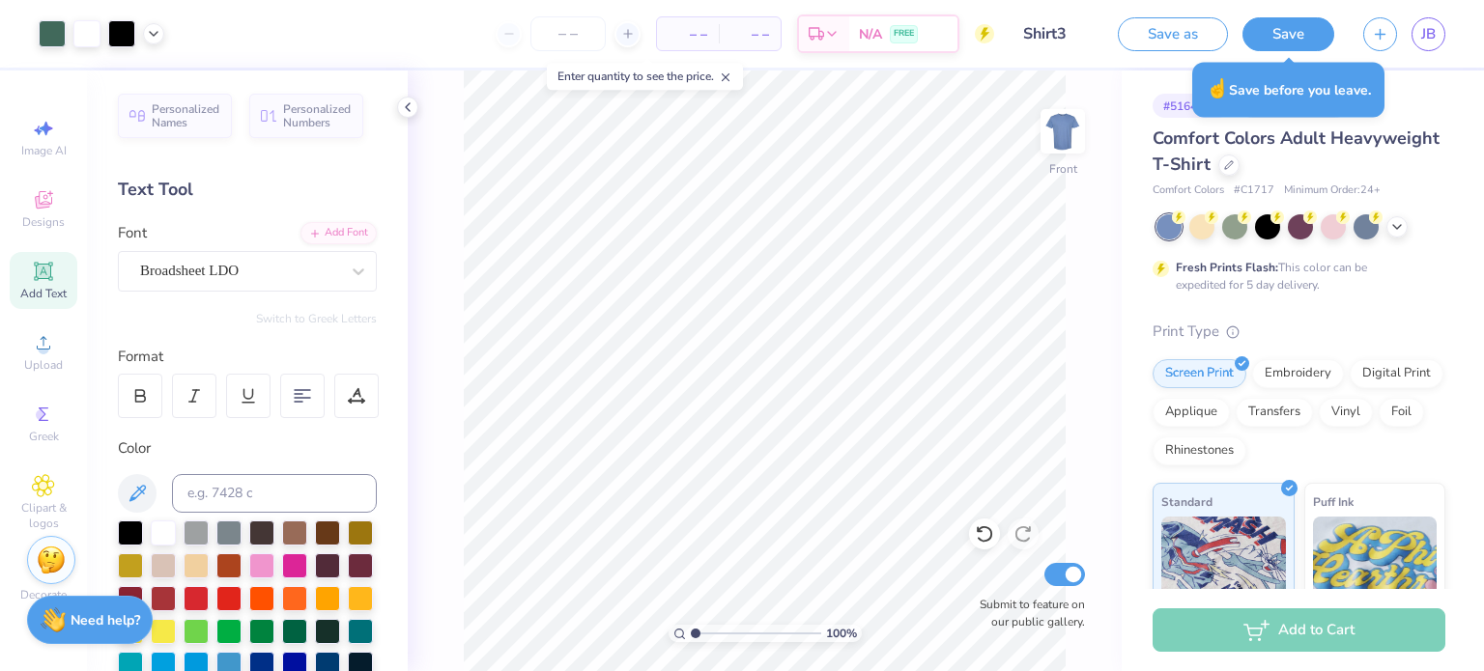
scroll to position [0, 0]
click at [1421, 37] on span "JB" at bounding box center [1428, 34] width 14 height 22
